Goal: Navigation & Orientation: Find specific page/section

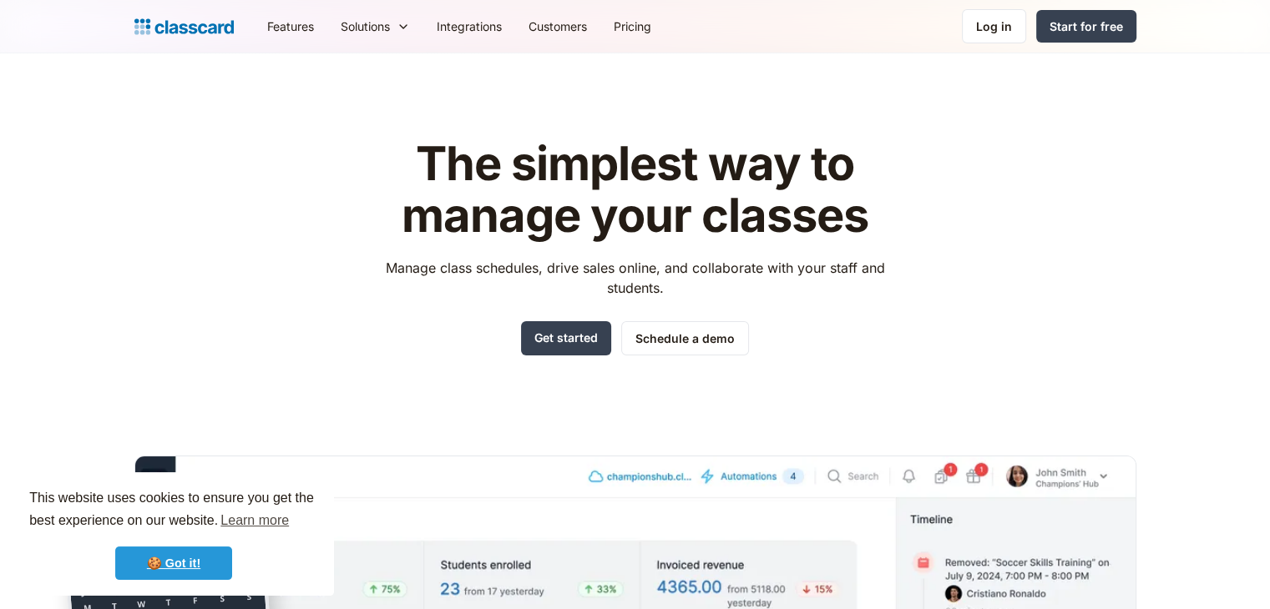
click at [193, 559] on link "🍪 Got it!" at bounding box center [173, 563] width 117 height 33
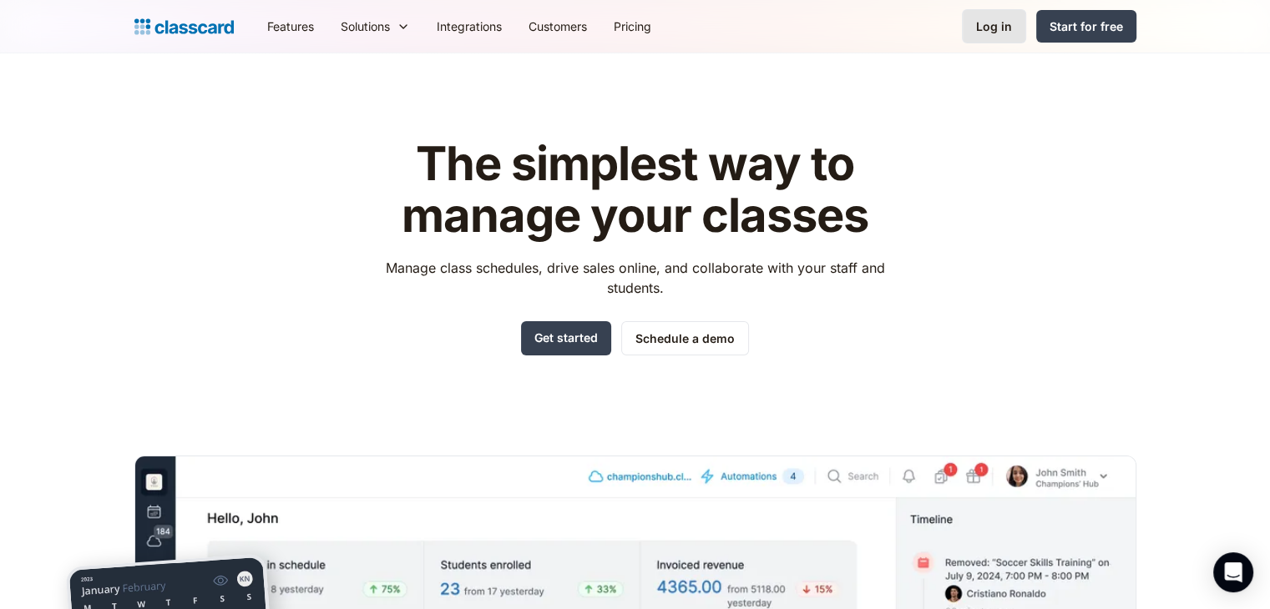
click at [995, 24] on div "Log in" at bounding box center [994, 27] width 36 height 18
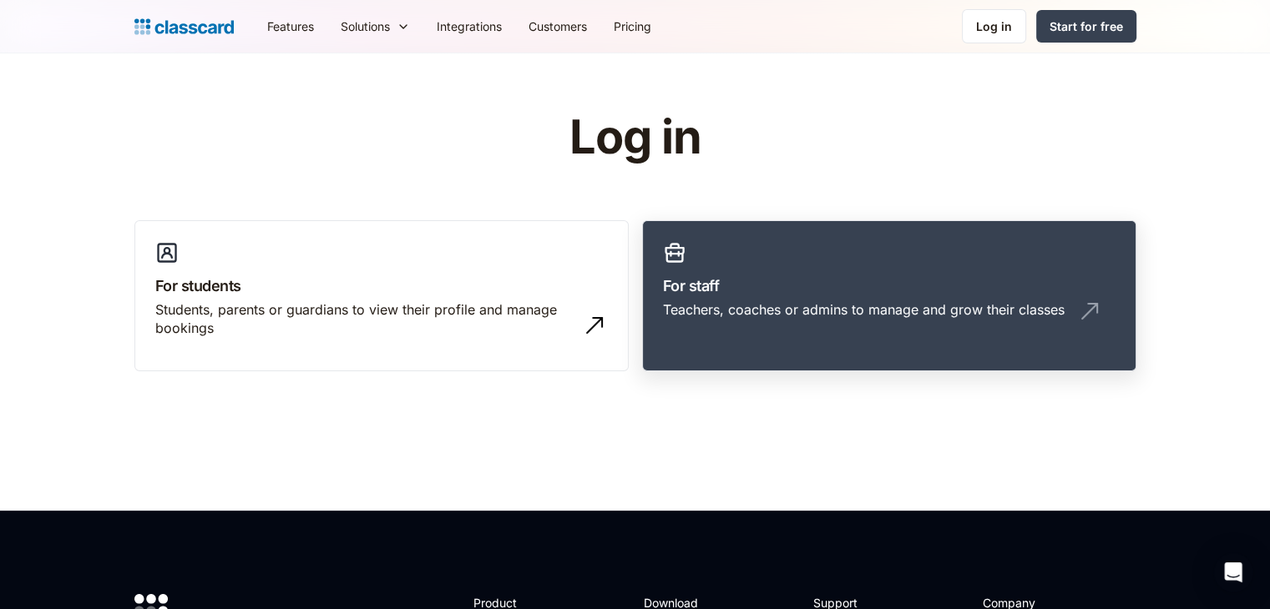
click at [723, 285] on h3 "For staff" at bounding box center [889, 286] width 452 height 23
